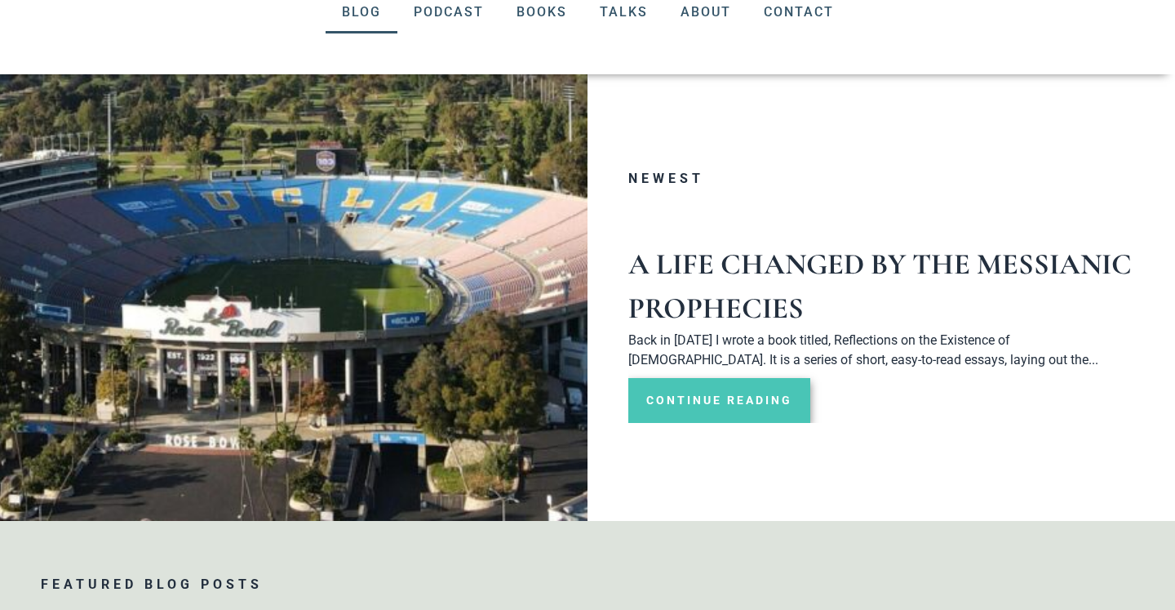
scroll to position [224, 0]
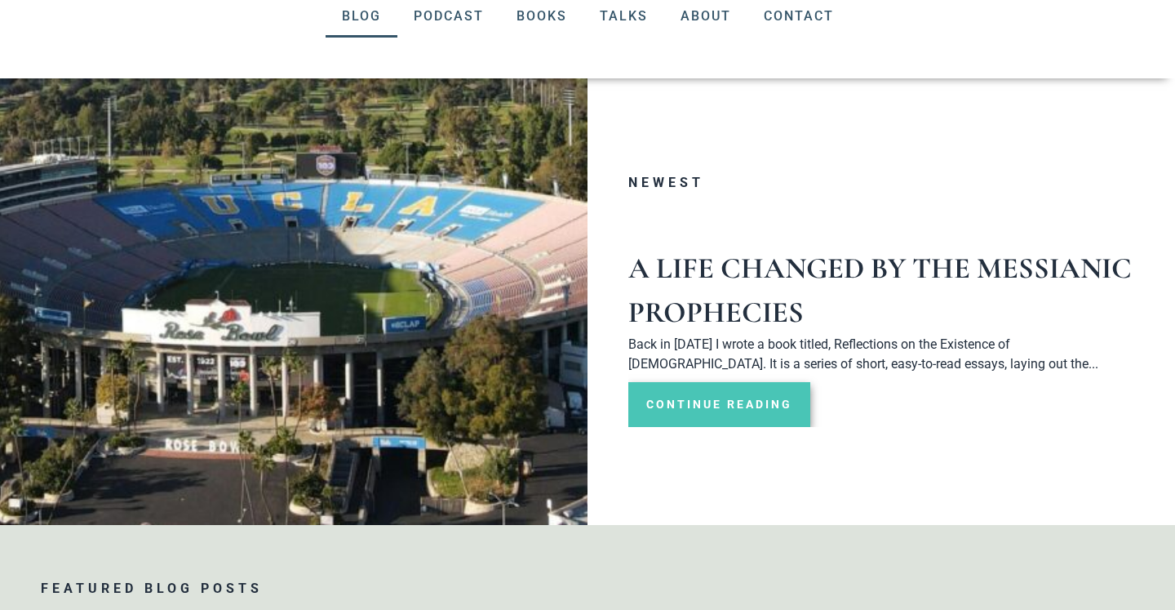
click at [729, 406] on link "Continue Reading" at bounding box center [719, 404] width 182 height 45
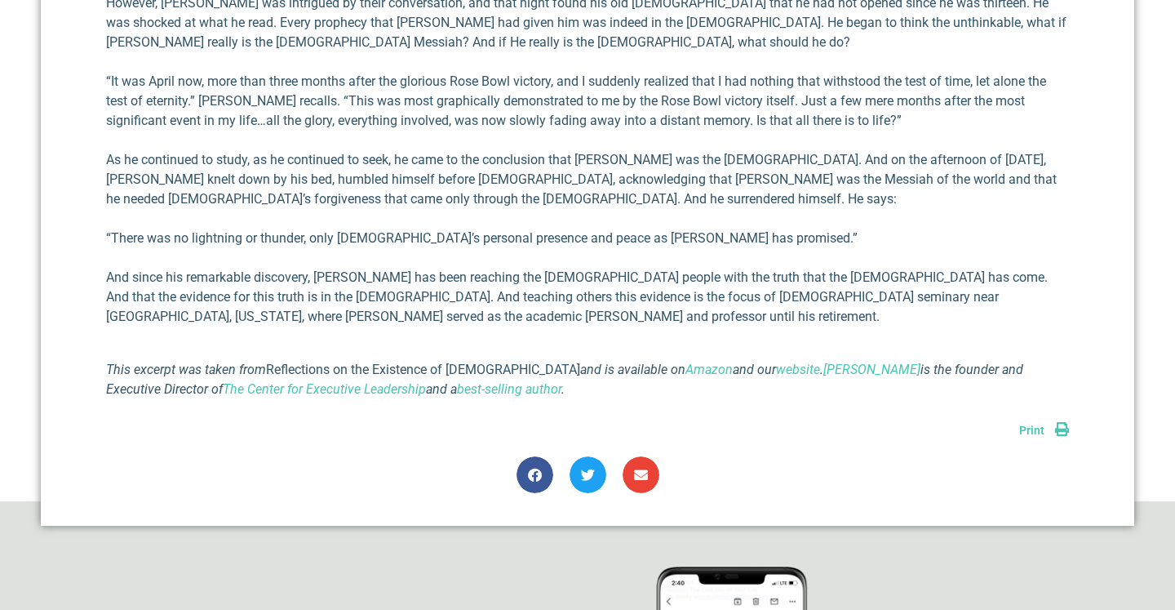
scroll to position [1572, 0]
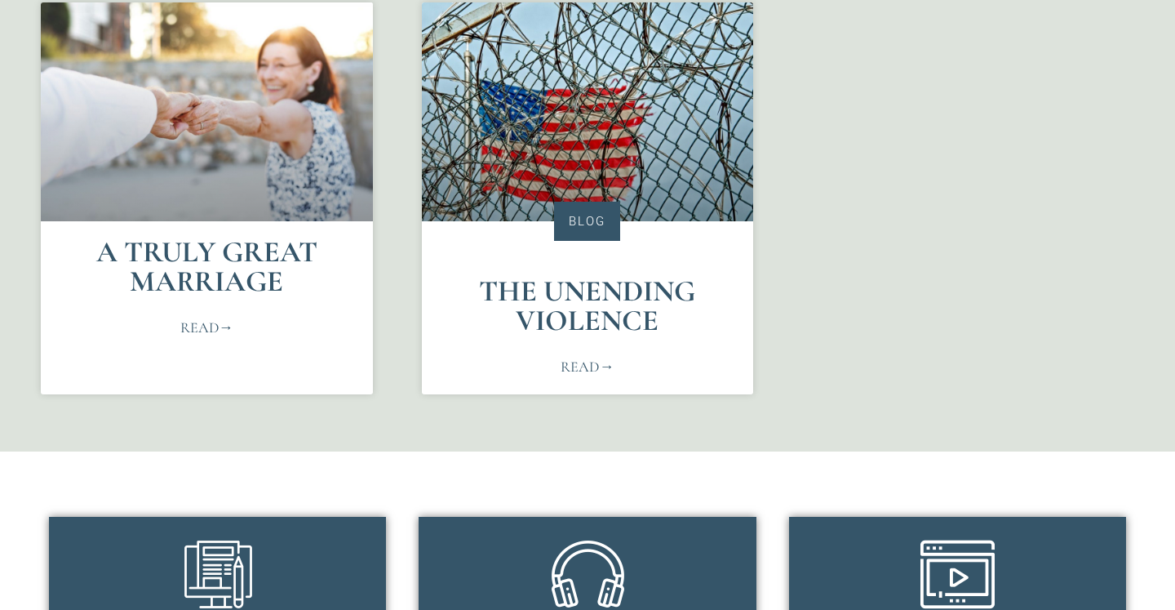
scroll to position [864, 0]
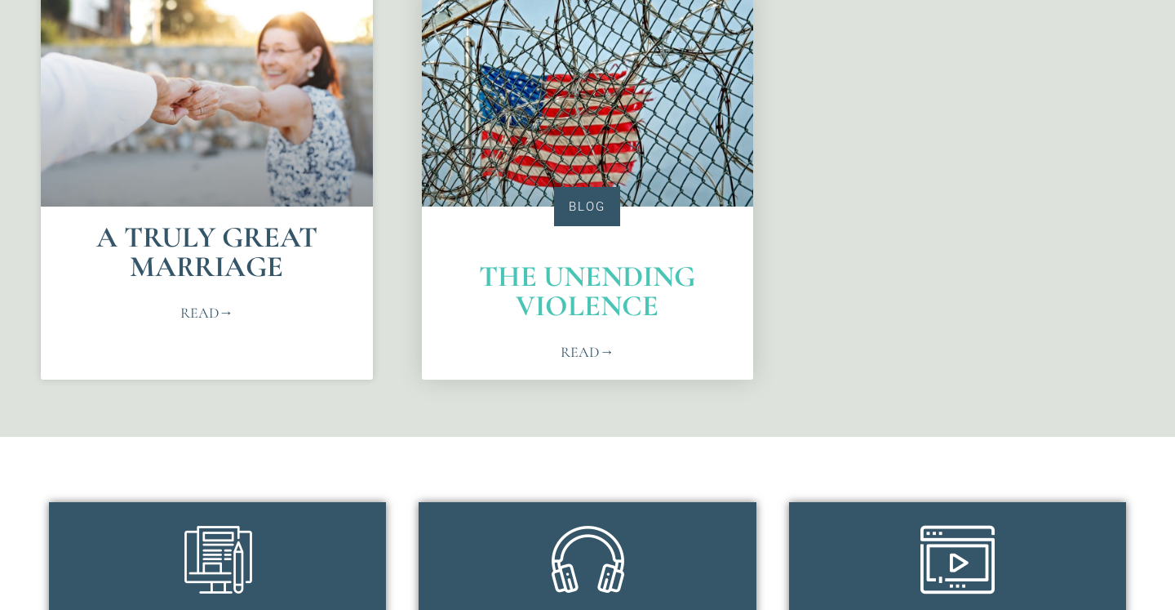
click at [584, 308] on link "The Unending Violence" at bounding box center [587, 291] width 216 height 64
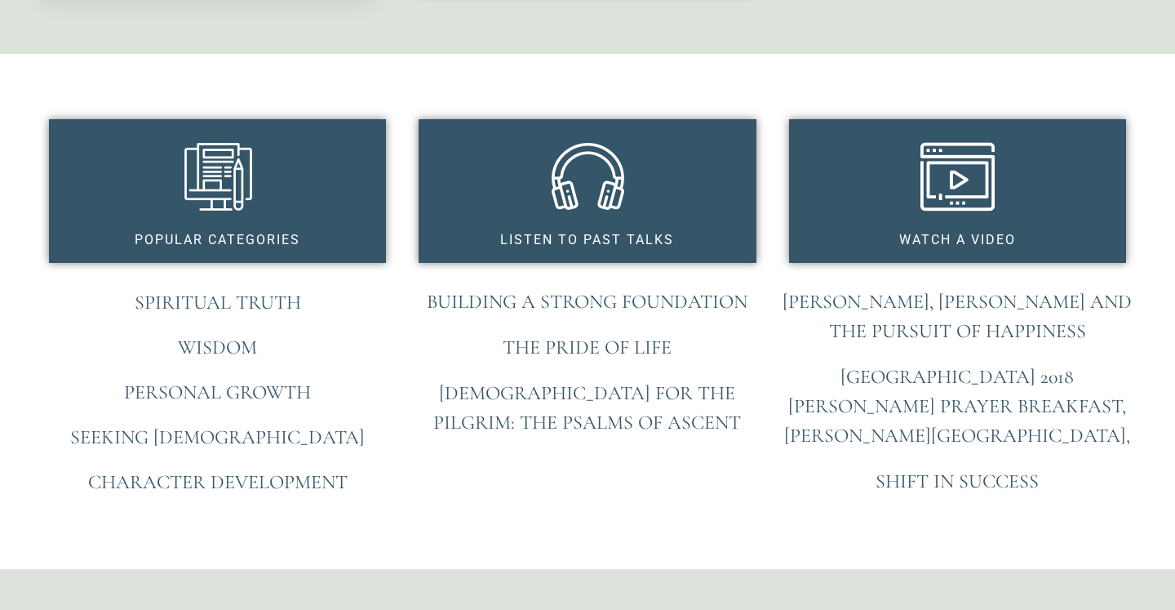
scroll to position [1248, 0]
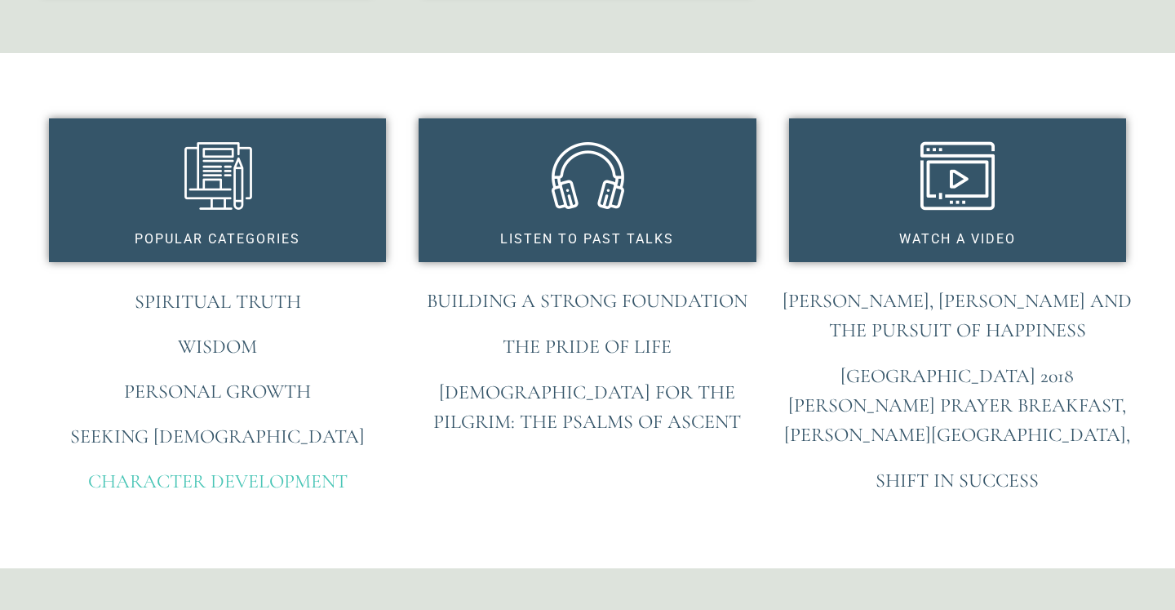
click at [195, 482] on link "Character Development" at bounding box center [217, 481] width 259 height 24
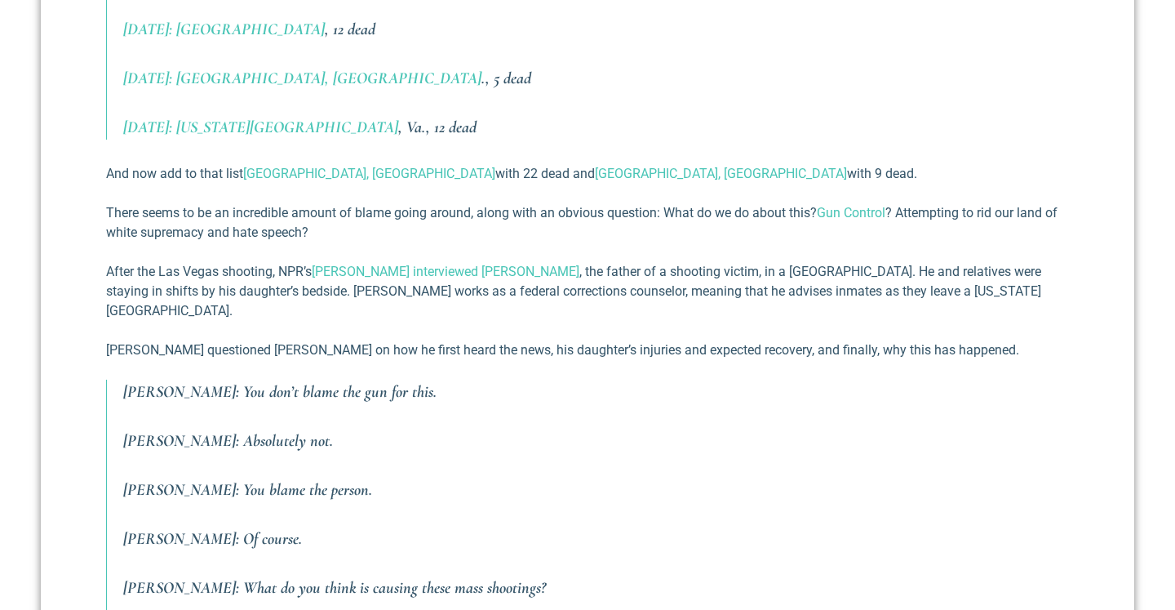
scroll to position [994, 0]
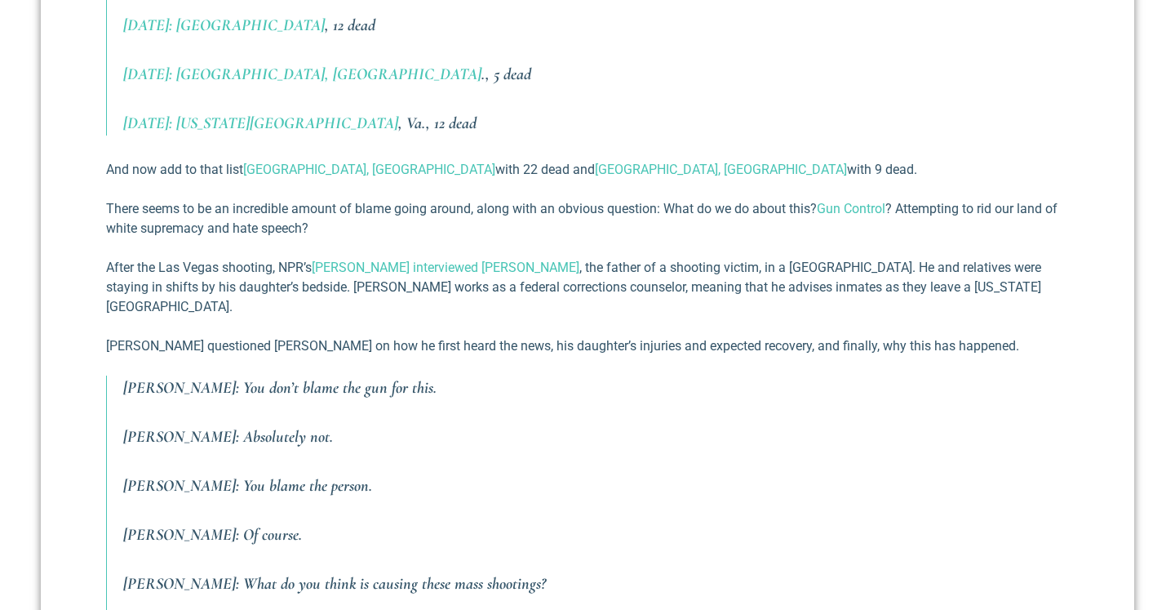
click at [726, 377] on p "[PERSON_NAME]: You don’t blame the gun for this." at bounding box center [596, 387] width 946 height 24
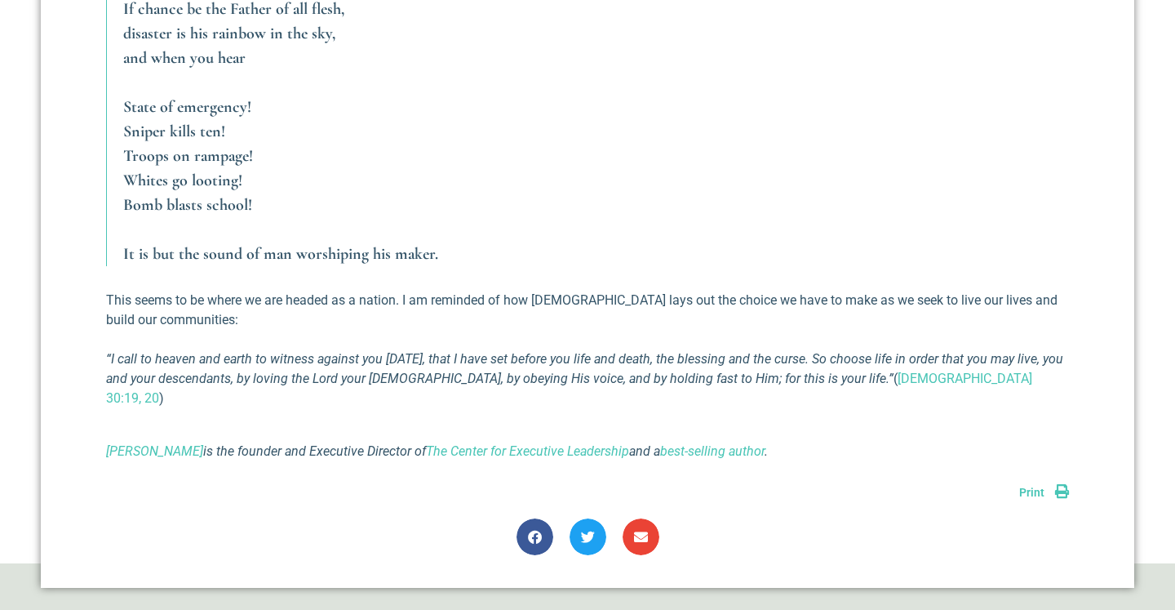
scroll to position [3773, 0]
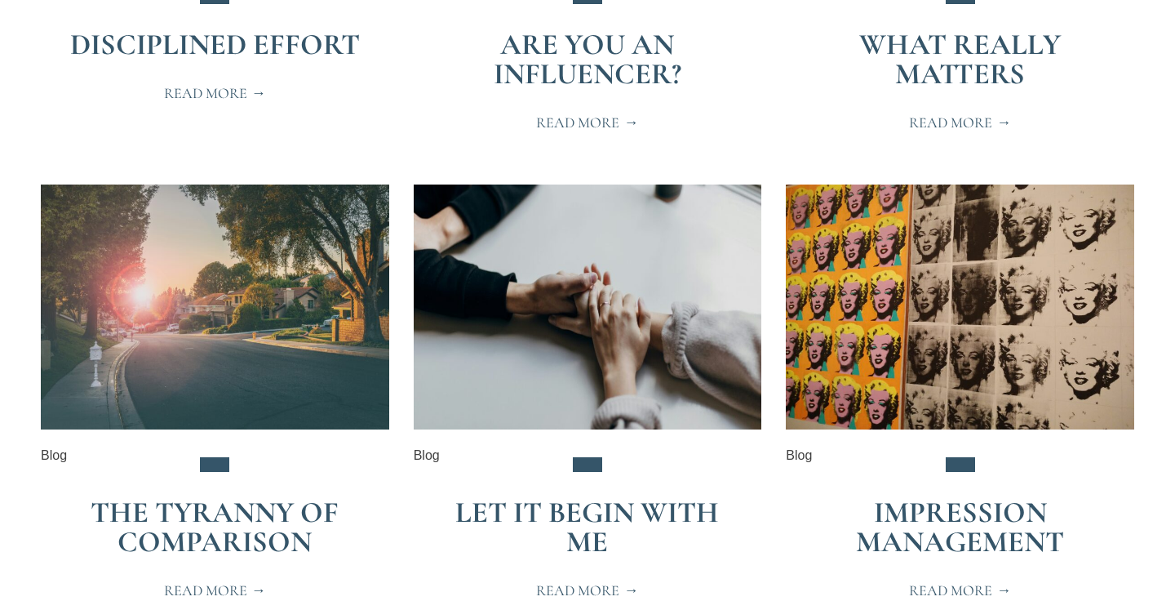
scroll to position [1740, 0]
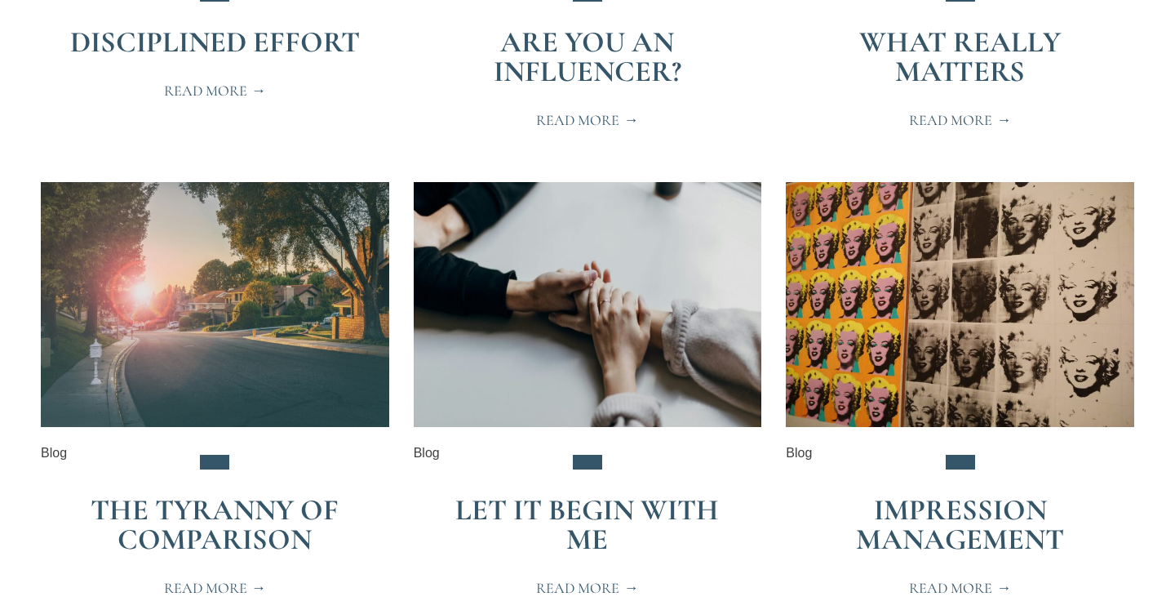
click at [576, 60] on link "Are You an Influencer?" at bounding box center [588, 56] width 188 height 64
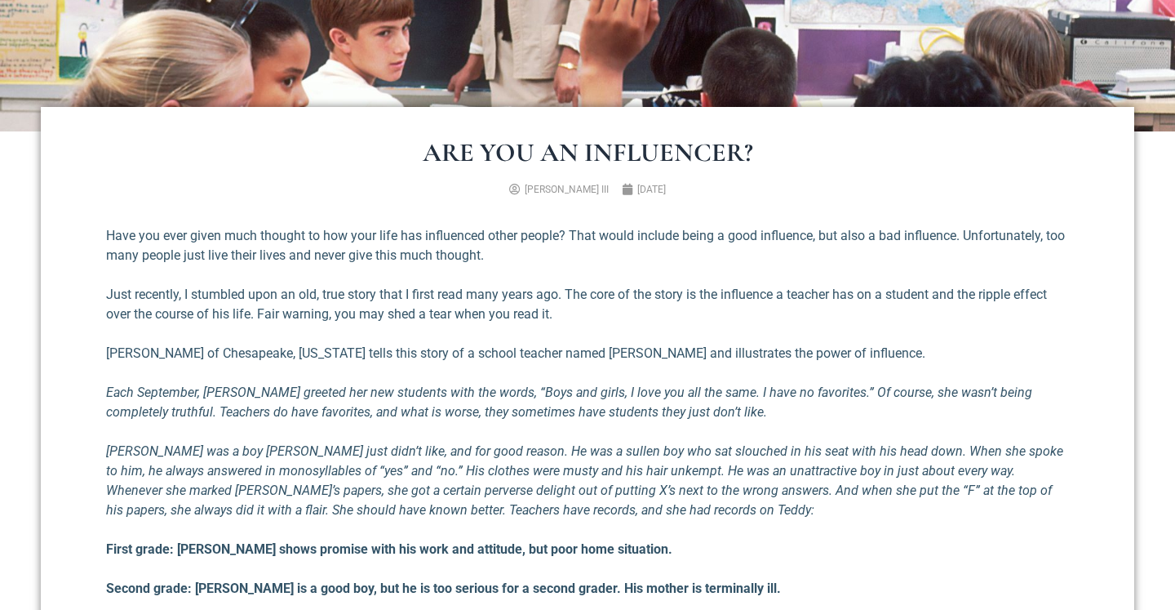
scroll to position [480, 0]
